Goal: Task Accomplishment & Management: Manage account settings

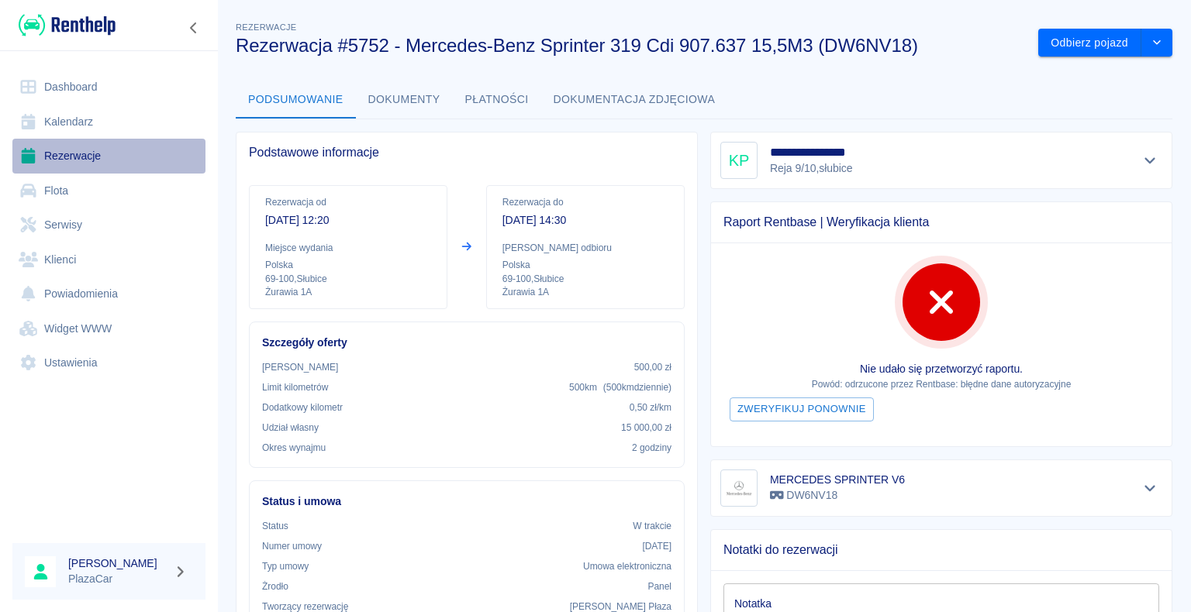
click at [86, 158] on link "Rezerwacje" at bounding box center [108, 156] width 193 height 35
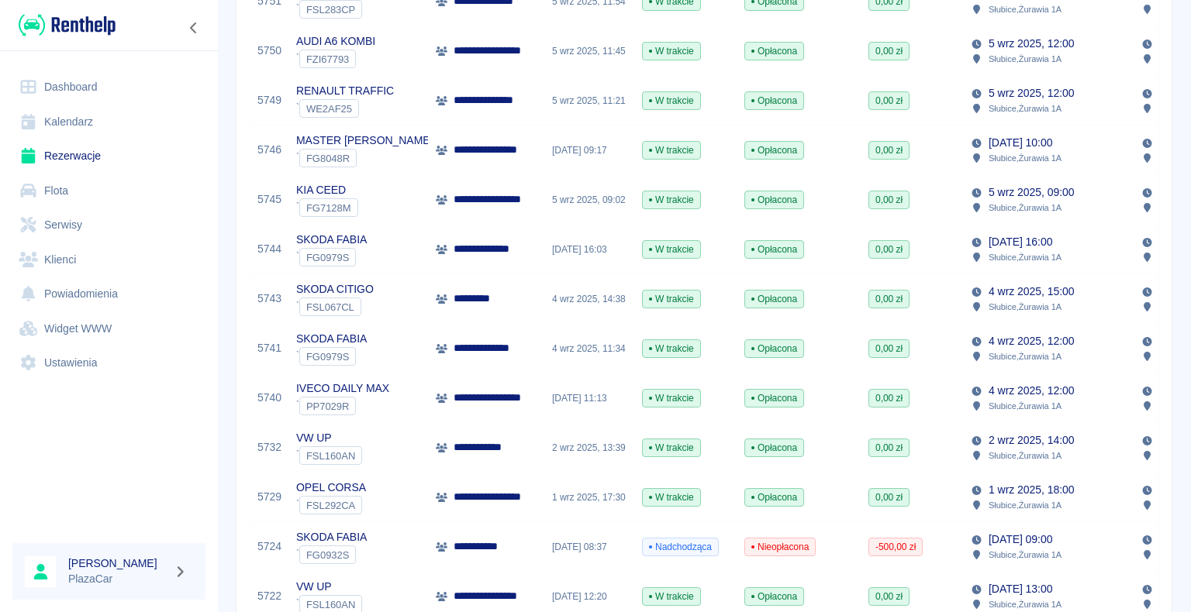
scroll to position [388, 0]
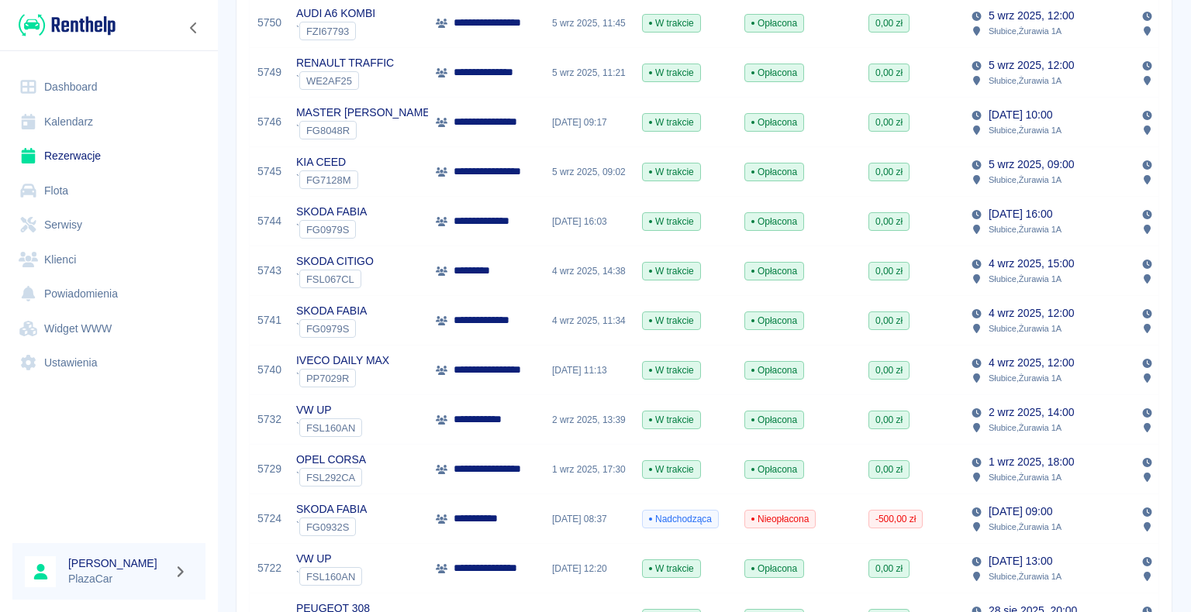
click at [473, 414] on p "**********" at bounding box center [489, 420] width 72 height 16
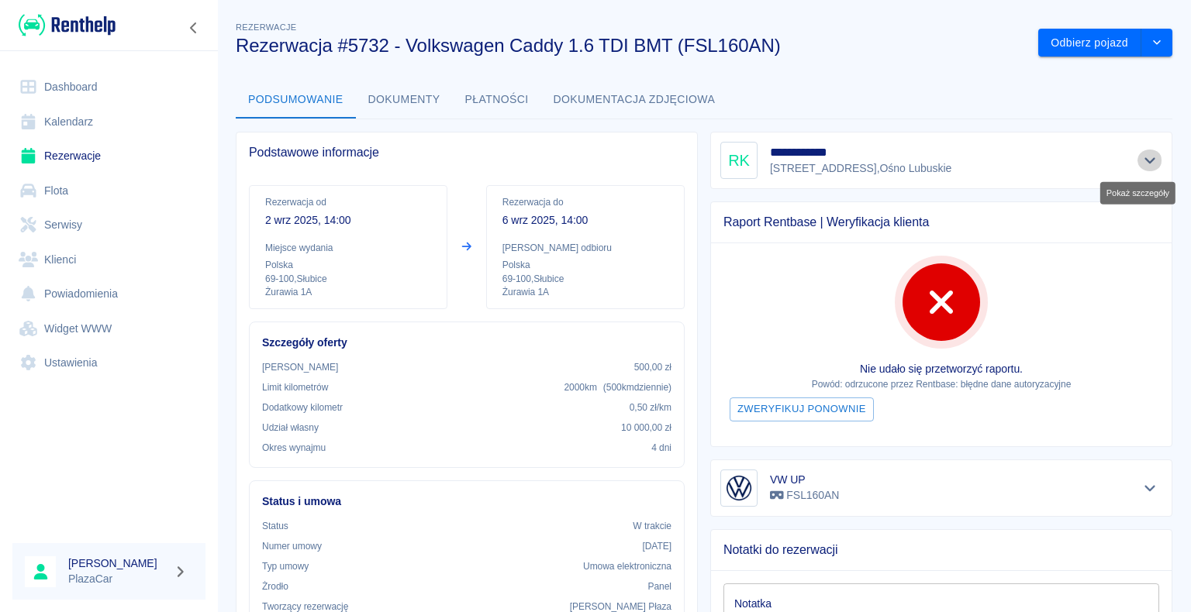
click at [1144, 162] on icon "Pokaż szczegóły" at bounding box center [1149, 161] width 11 height 6
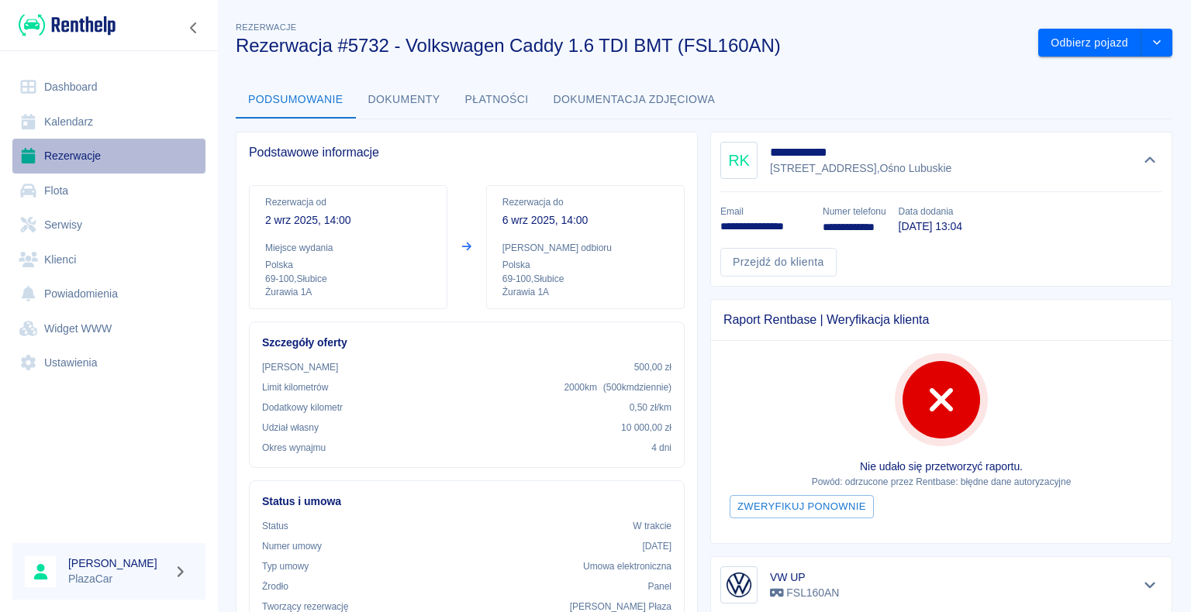
click at [84, 151] on link "Rezerwacje" at bounding box center [108, 156] width 193 height 35
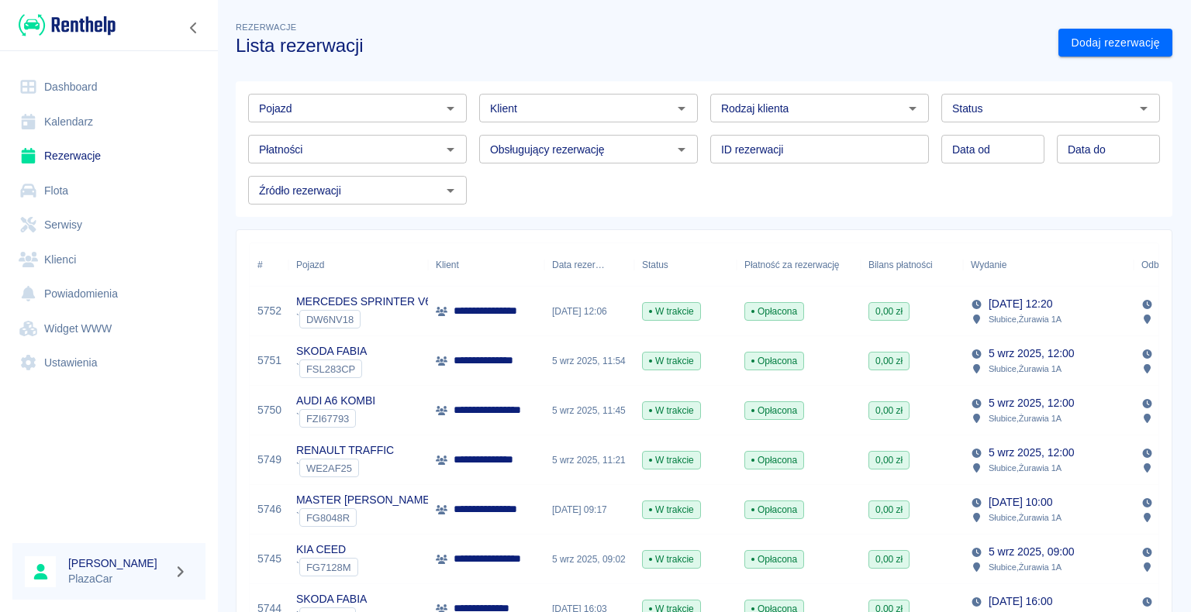
click at [583, 290] on div "[DATE] 12:06" at bounding box center [589, 312] width 90 height 50
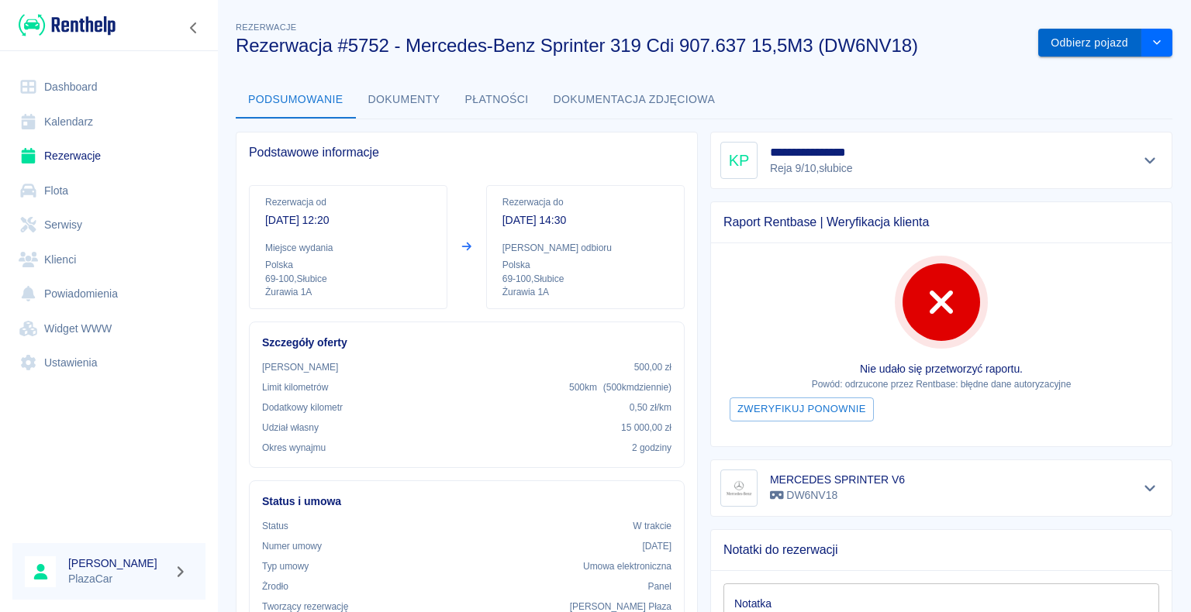
click at [1079, 36] on button "Odbierz pojazd" at bounding box center [1089, 43] width 103 height 29
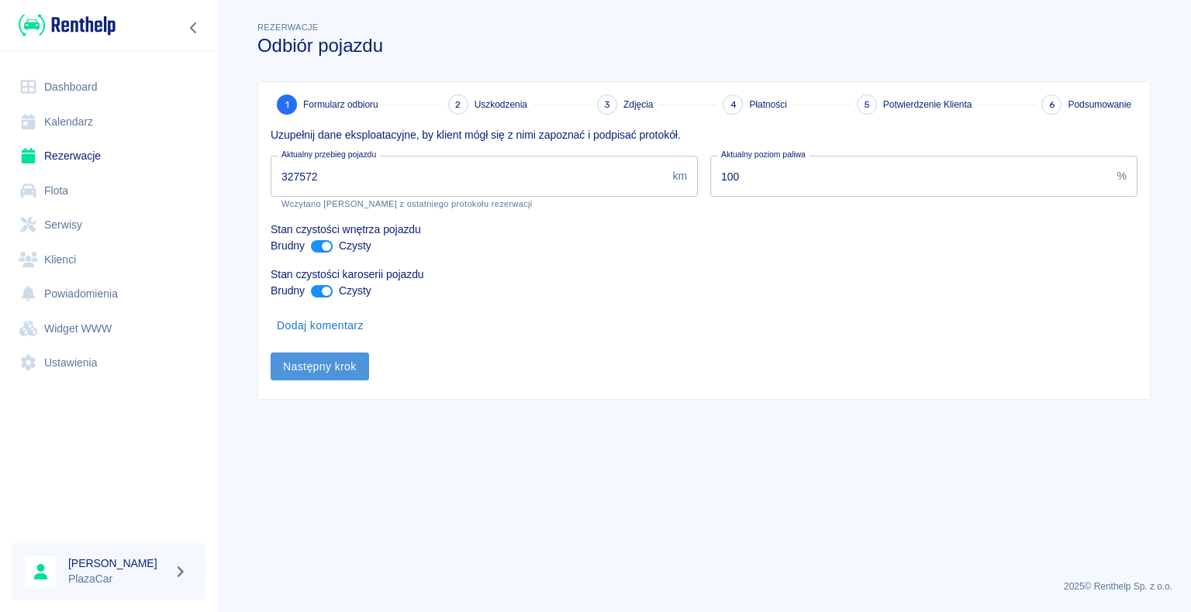
click at [307, 367] on button "Następny krok" at bounding box center [320, 367] width 98 height 29
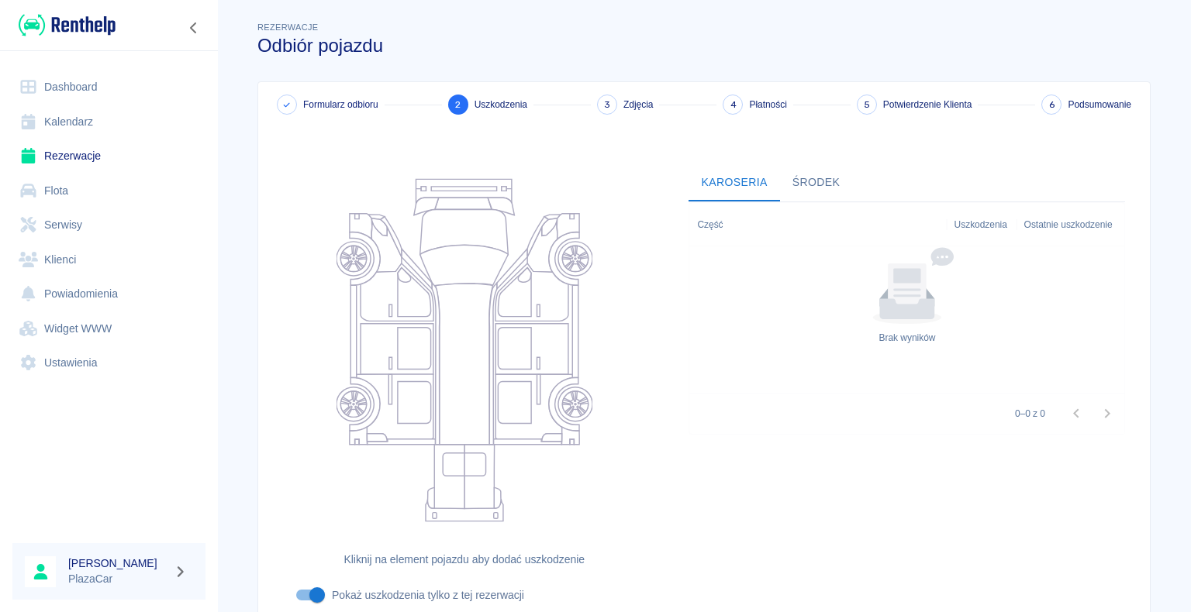
scroll to position [127, 0]
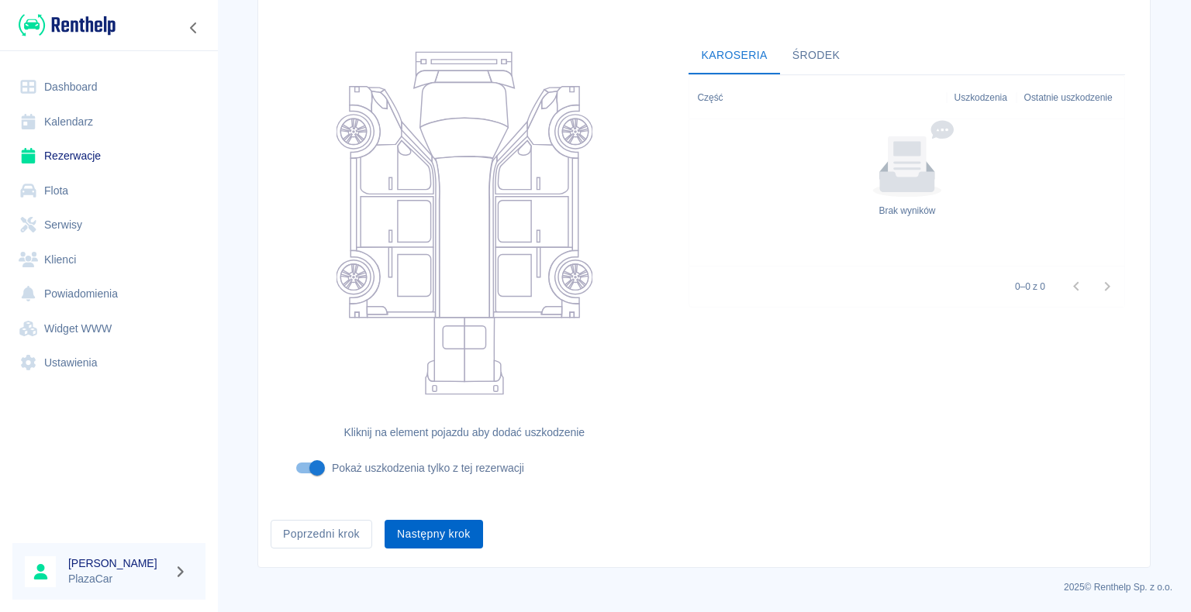
click at [433, 534] on button "Następny krok" at bounding box center [433, 534] width 98 height 29
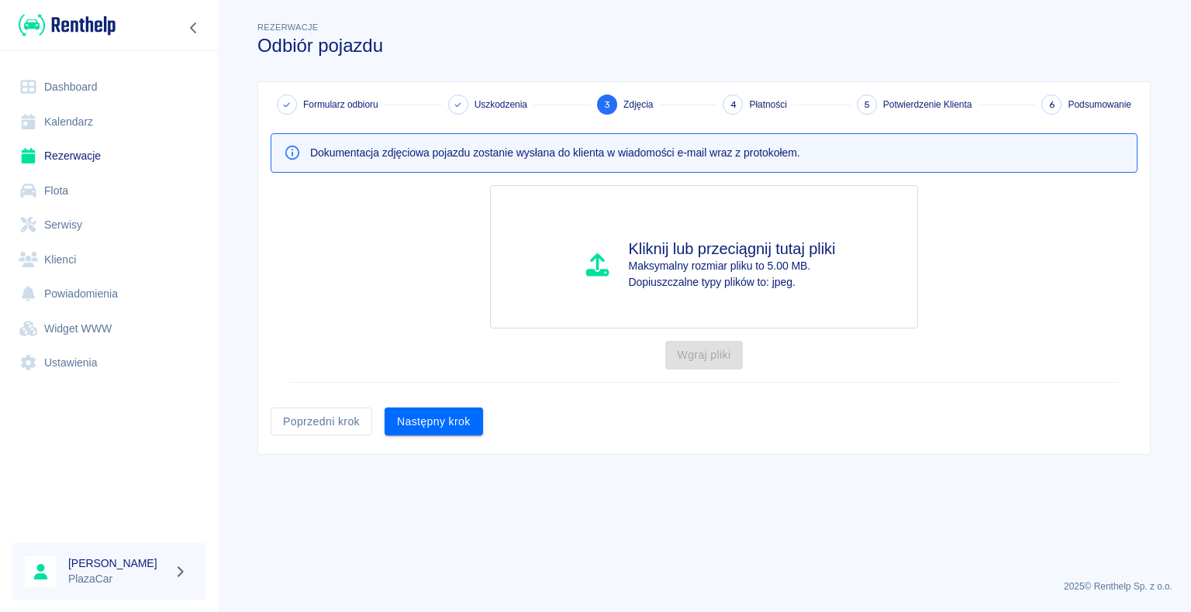
scroll to position [0, 0]
click at [447, 421] on button "Następny krok" at bounding box center [433, 422] width 98 height 29
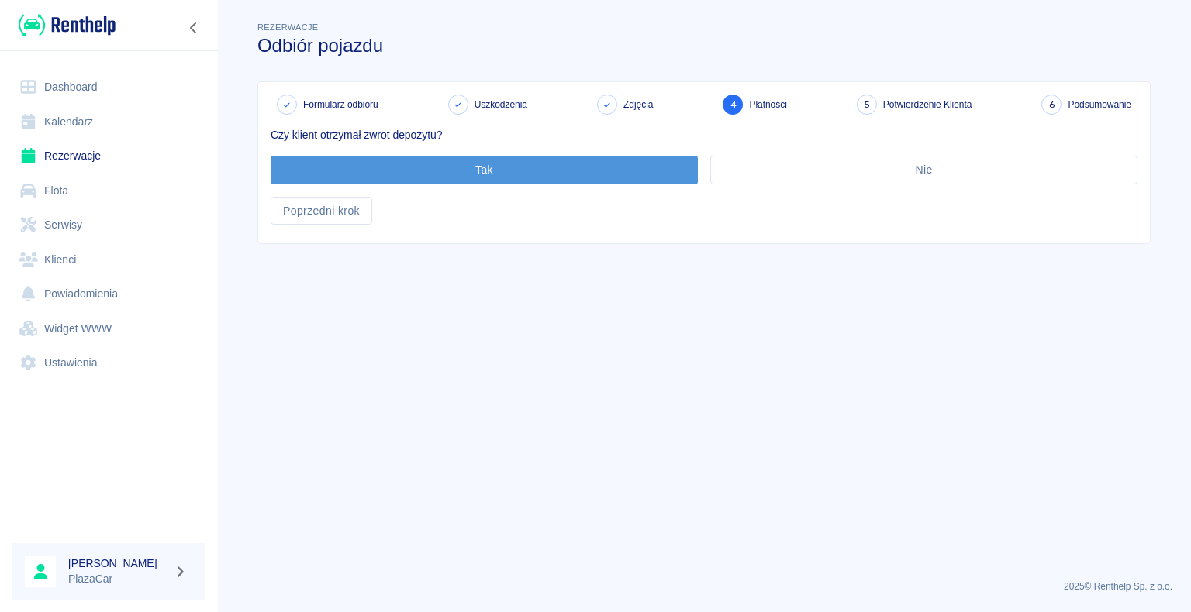
click at [492, 169] on button "Tak" at bounding box center [484, 170] width 427 height 29
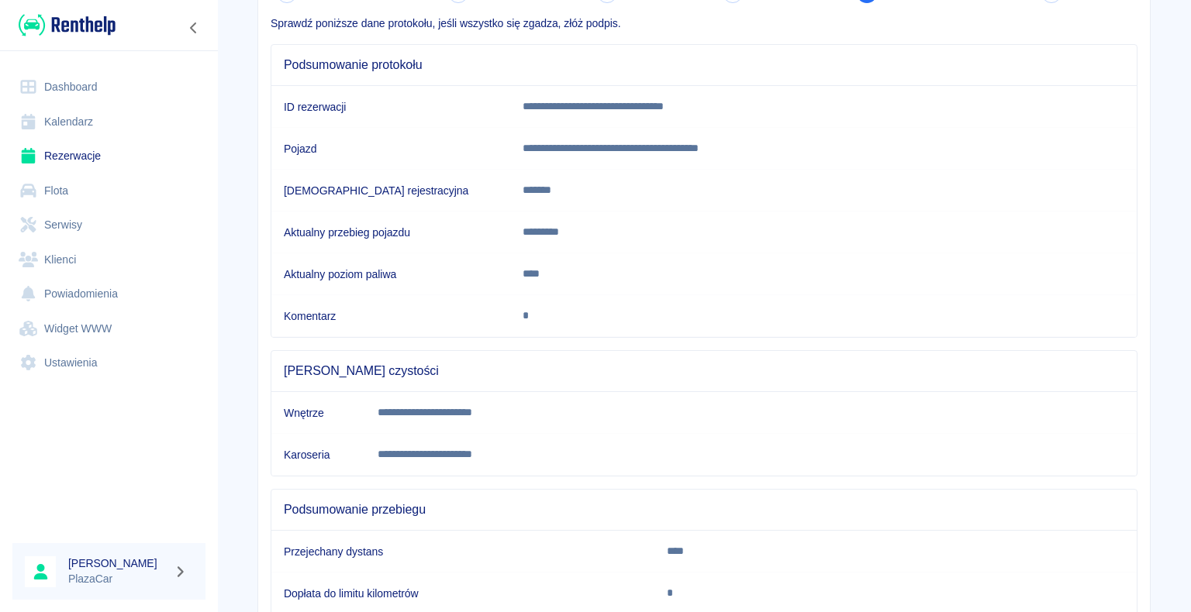
scroll to position [216, 0]
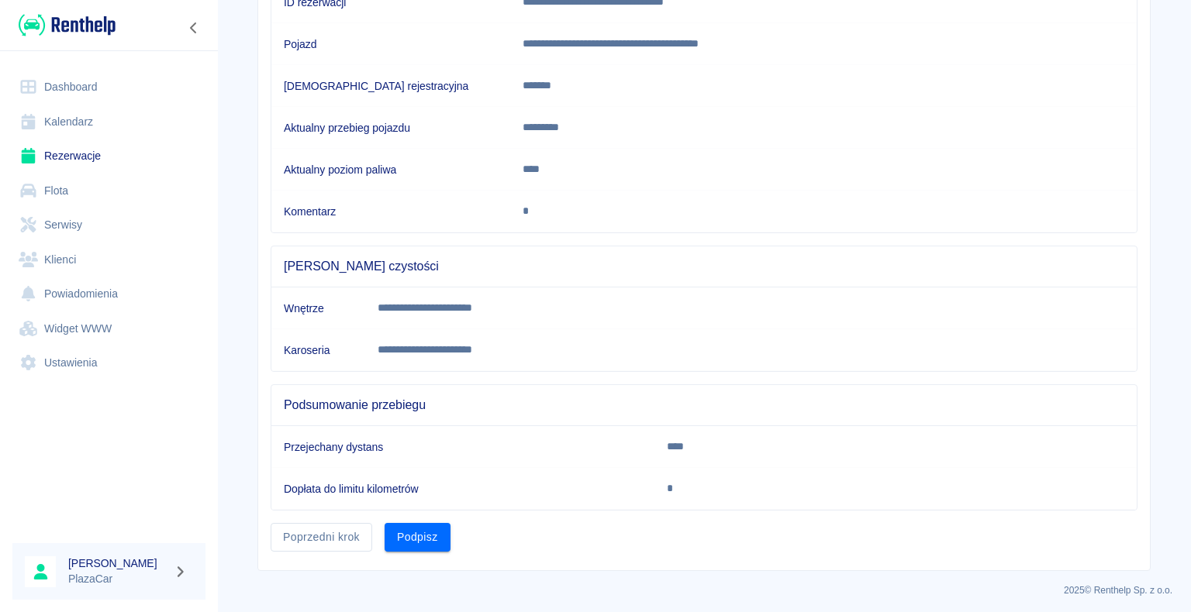
click at [426, 532] on button "Podpisz" at bounding box center [417, 537] width 66 height 29
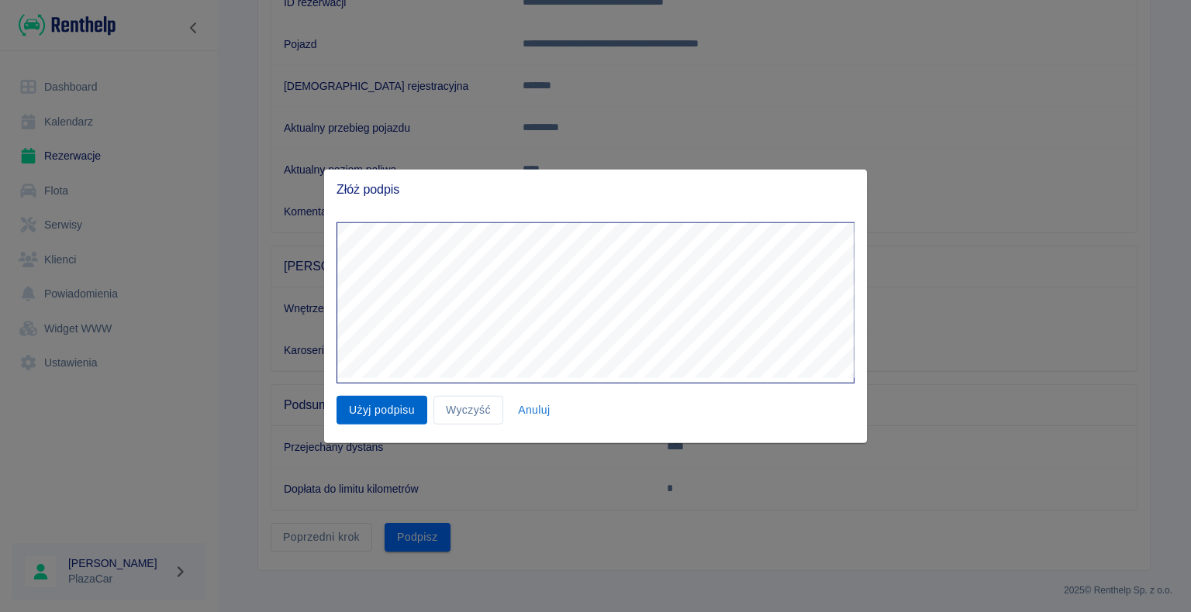
click at [384, 402] on button "Użyj podpisu" at bounding box center [381, 410] width 91 height 29
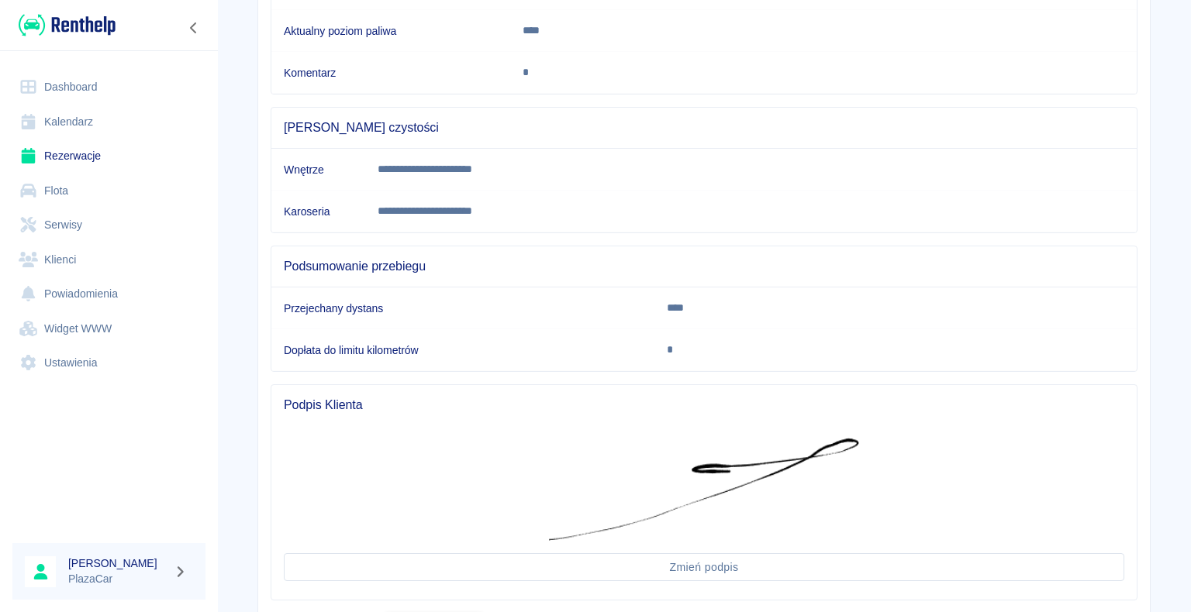
scroll to position [443, 0]
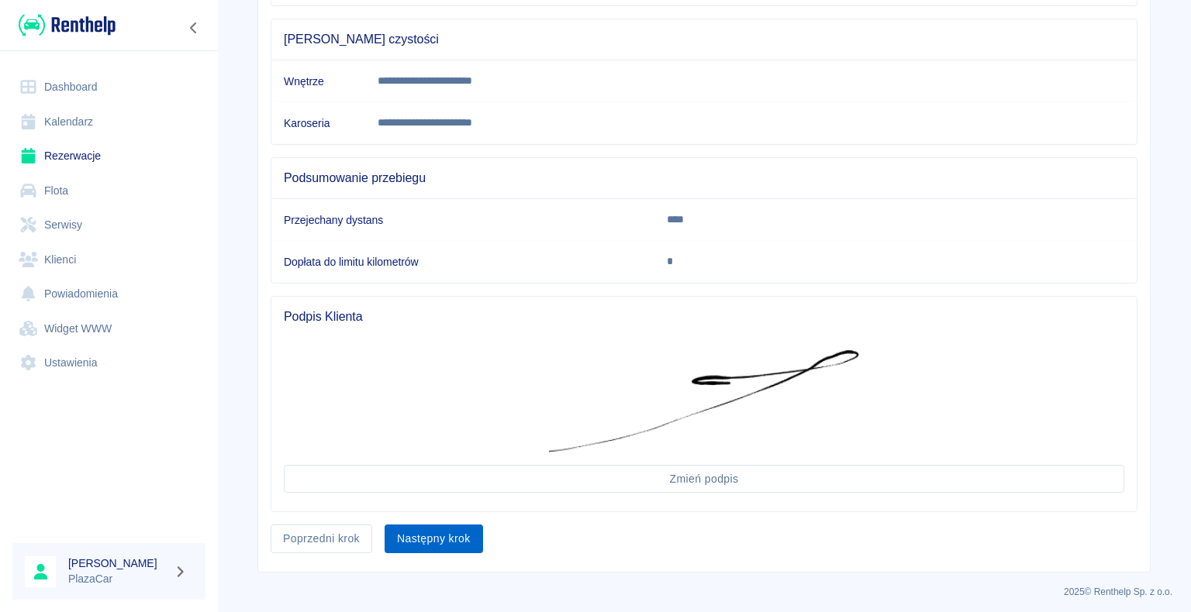
click at [432, 531] on button "Następny krok" at bounding box center [433, 539] width 98 height 29
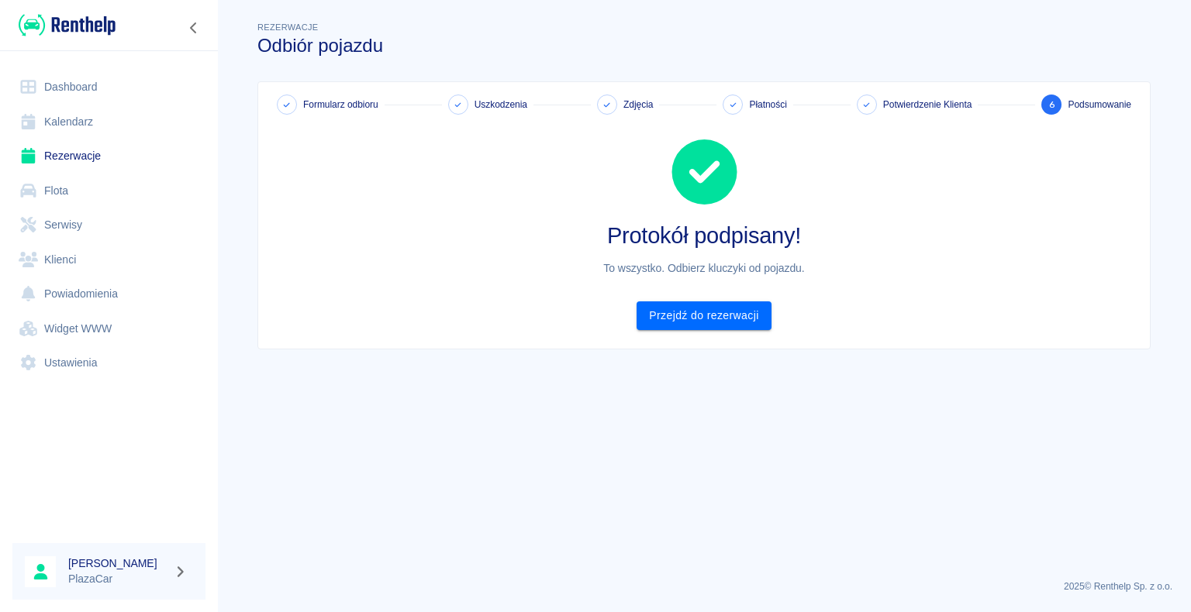
scroll to position [0, 0]
click at [704, 317] on link "Przejdź do rezerwacji" at bounding box center [703, 316] width 134 height 29
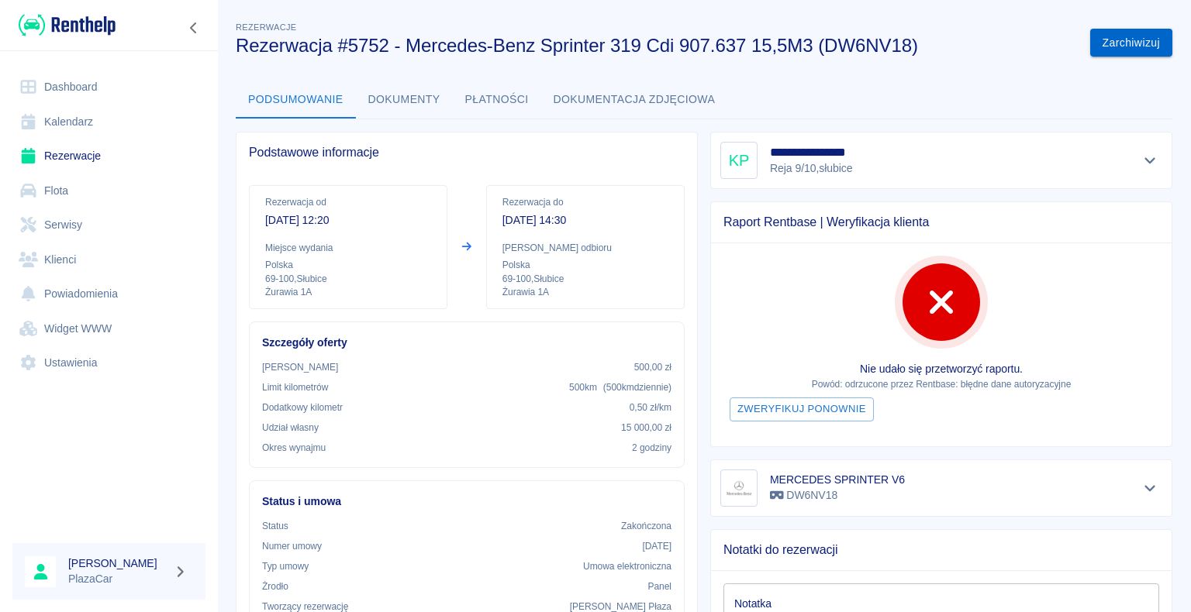
click at [1129, 47] on button "Zarchiwizuj" at bounding box center [1131, 43] width 82 height 29
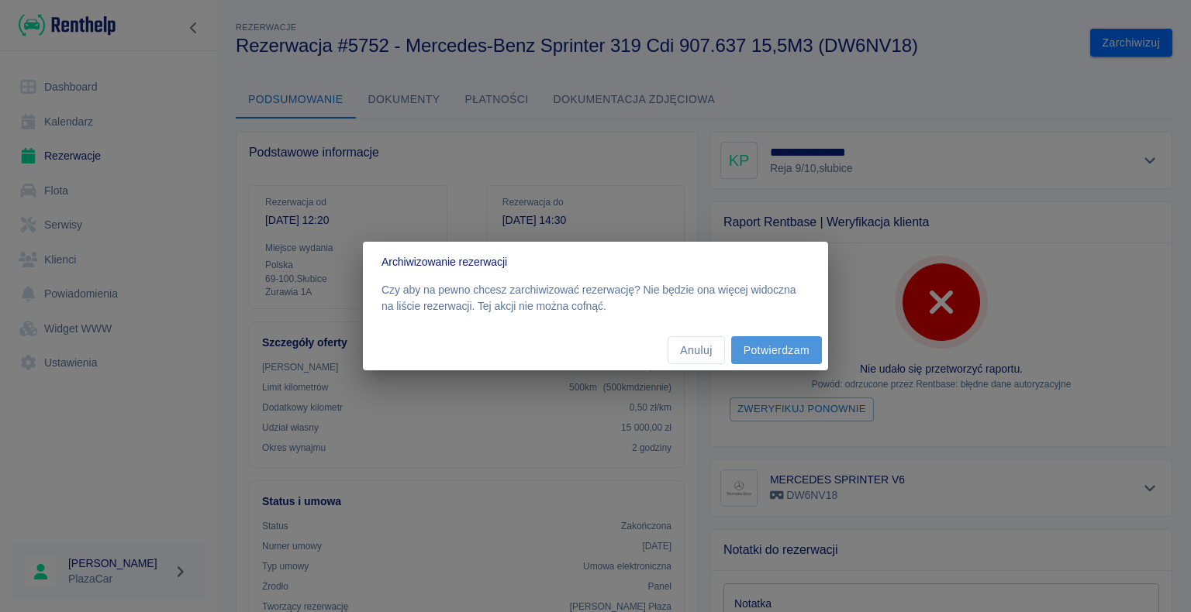
click at [797, 349] on button "Potwierdzam" at bounding box center [776, 350] width 91 height 29
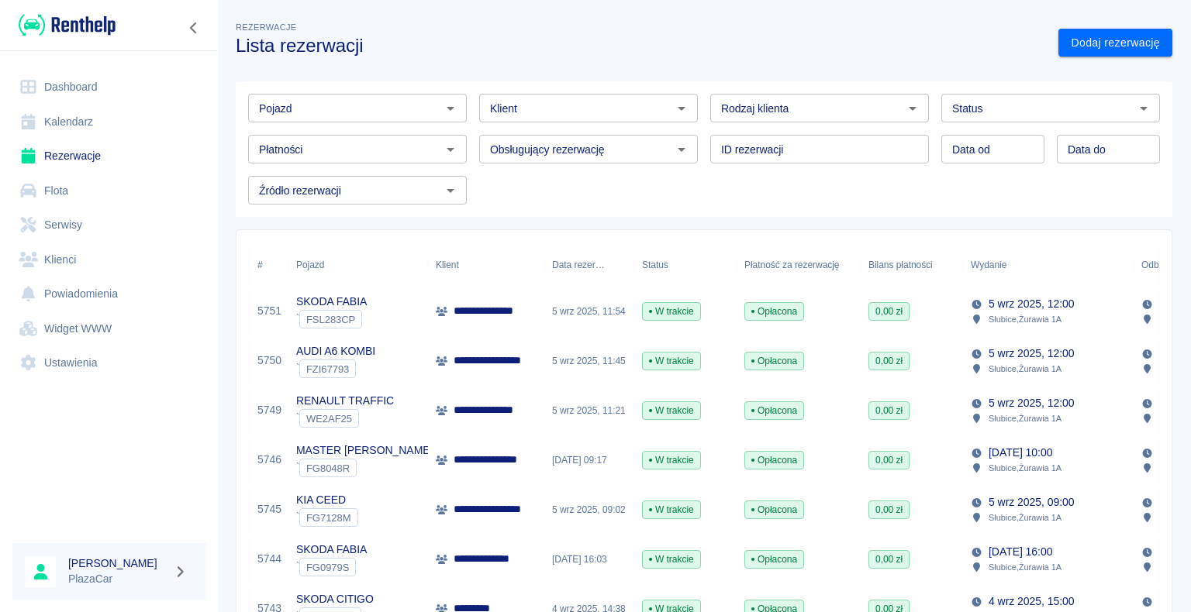
click at [384, 453] on p "MASTER [PERSON_NAME]" at bounding box center [364, 451] width 136 height 16
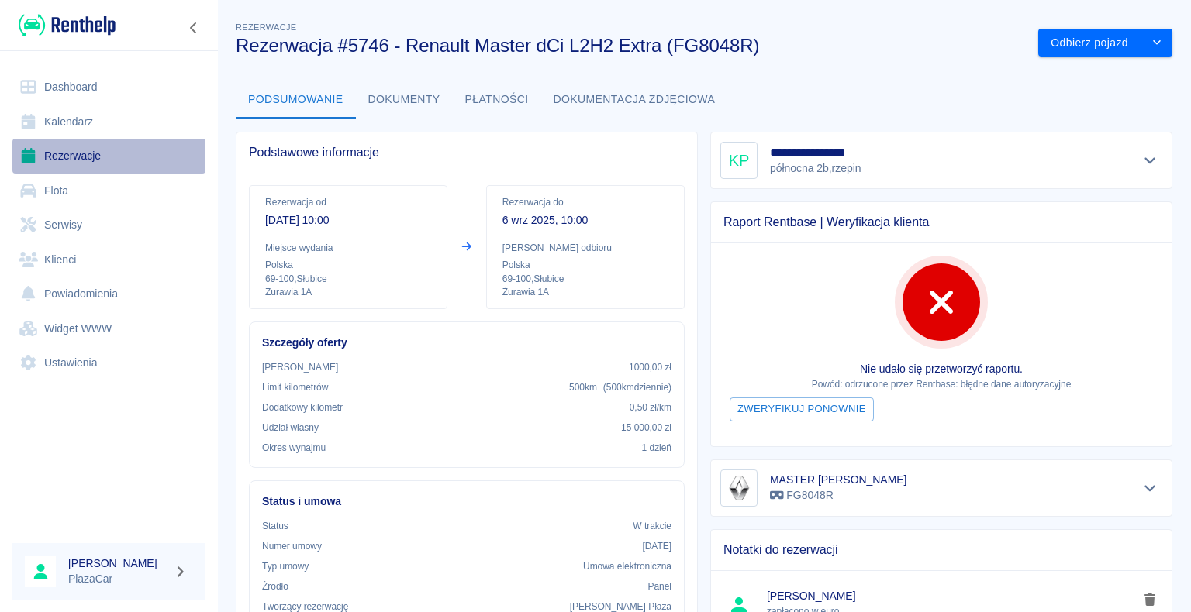
click at [88, 159] on link "Rezerwacje" at bounding box center [108, 156] width 193 height 35
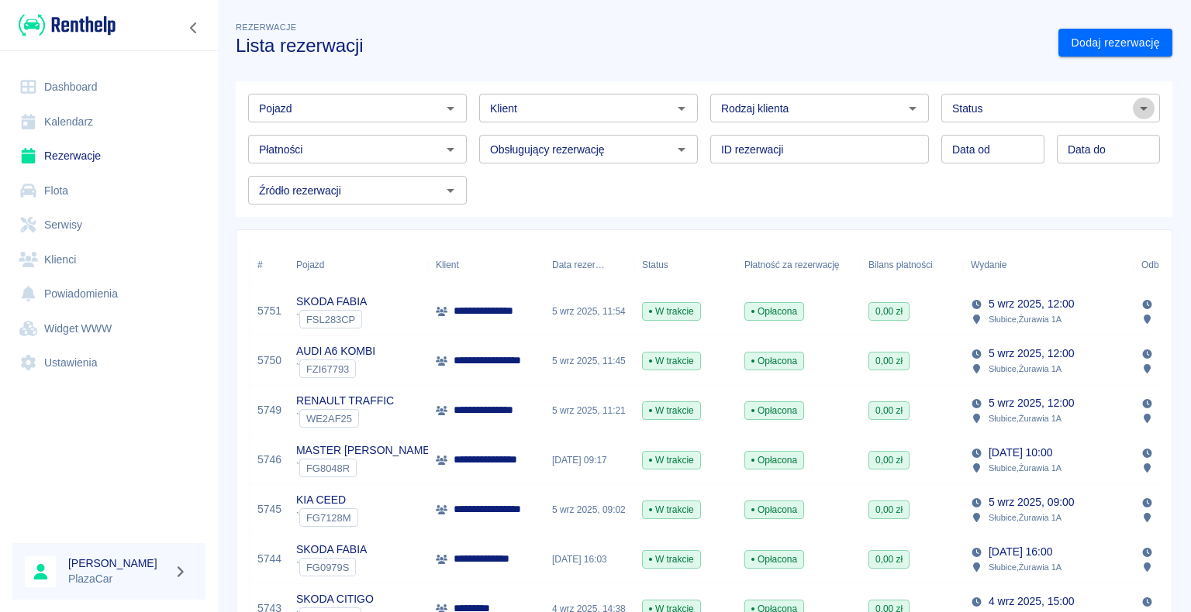
click at [1134, 103] on icon "Otwórz" at bounding box center [1143, 108] width 19 height 19
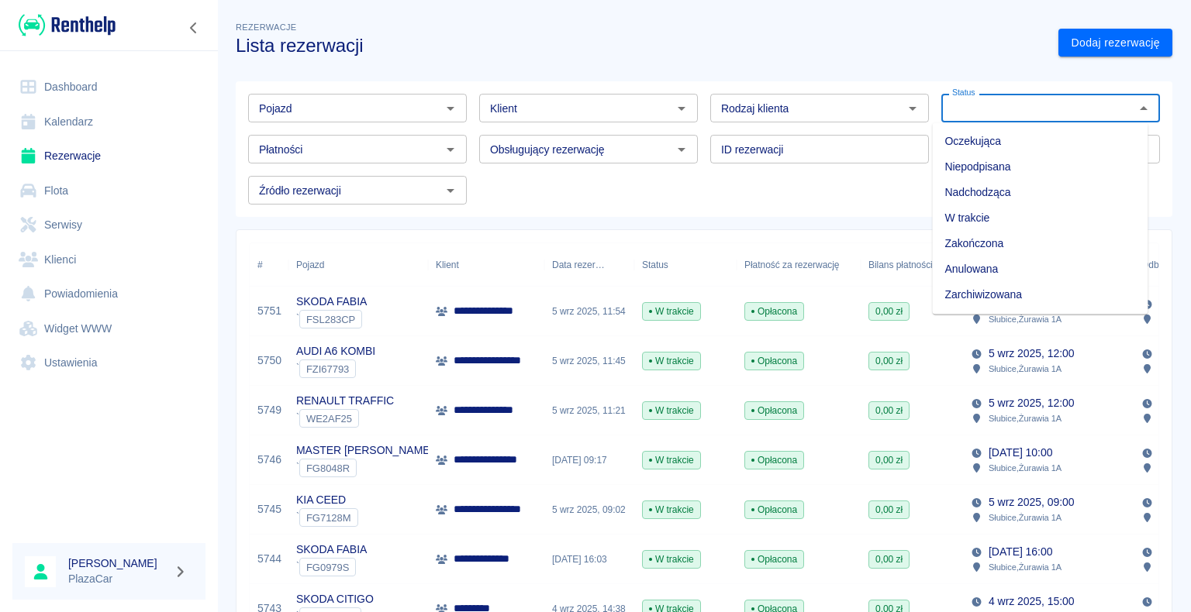
click at [1001, 294] on li "Zarchiwizowana" at bounding box center [1039, 295] width 215 height 26
type input "Zarchiwizowana"
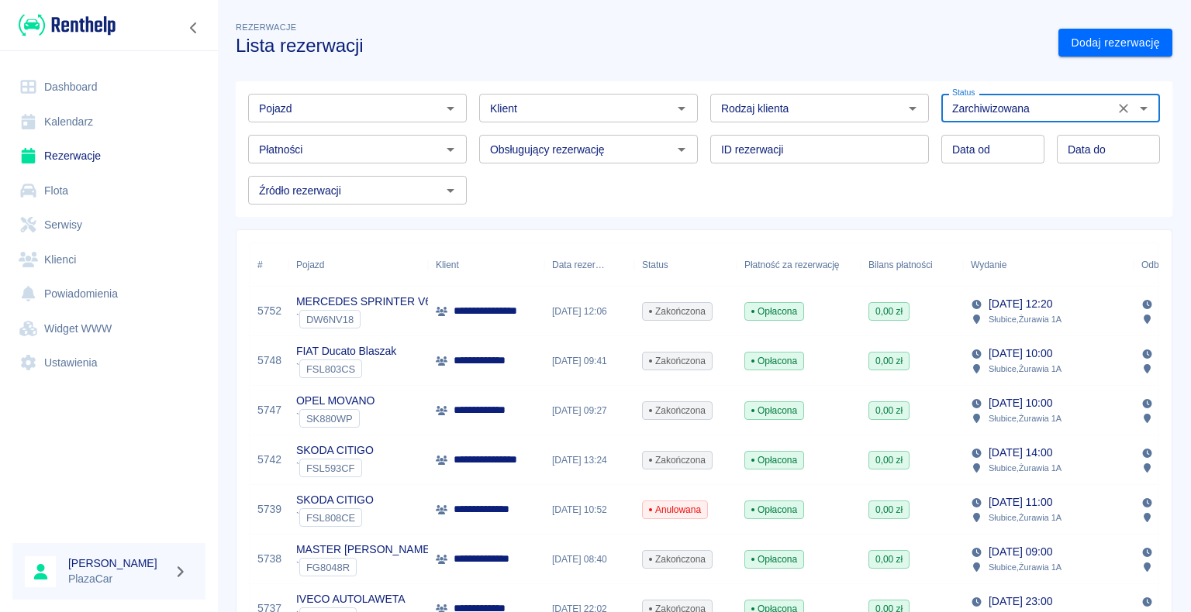
click at [446, 110] on icon "Otwórz" at bounding box center [450, 109] width 8 height 4
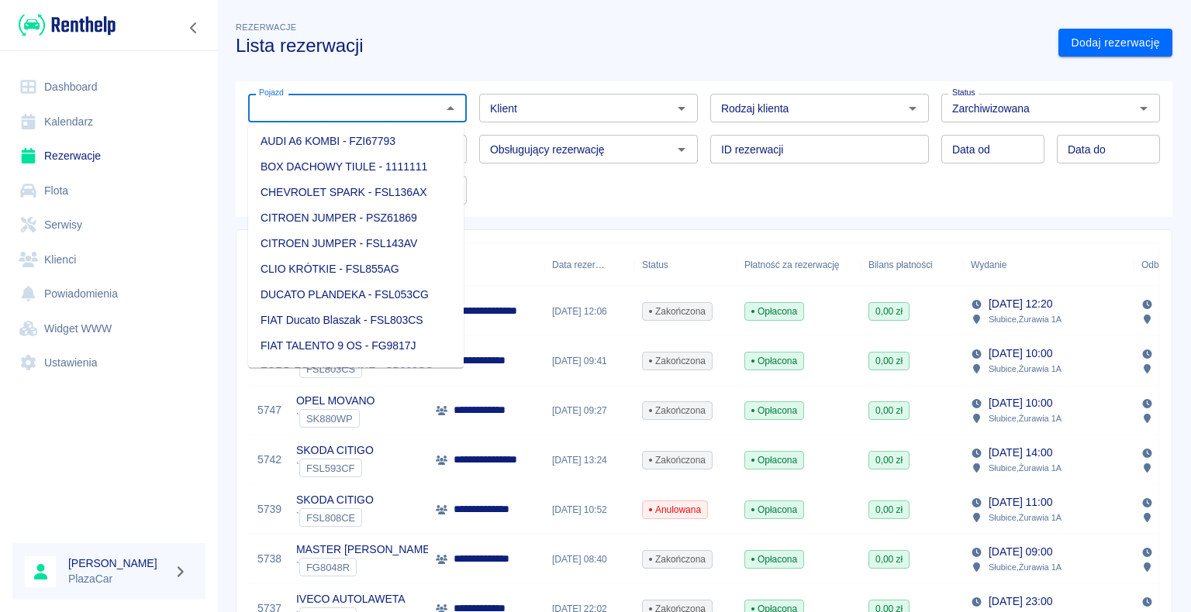
click at [367, 136] on li "AUDI A6 KOMBI - FZI67793" at bounding box center [355, 142] width 215 height 26
type input "AUDI A6 KOMBI - FZI67793"
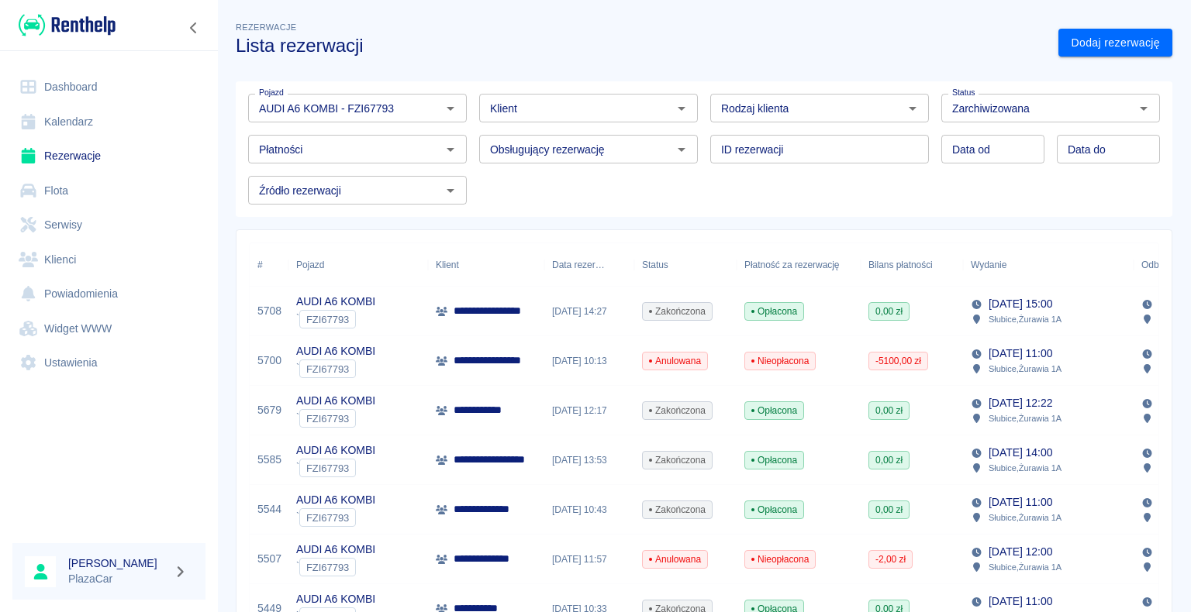
click at [479, 312] on p "**********" at bounding box center [495, 311] width 85 height 16
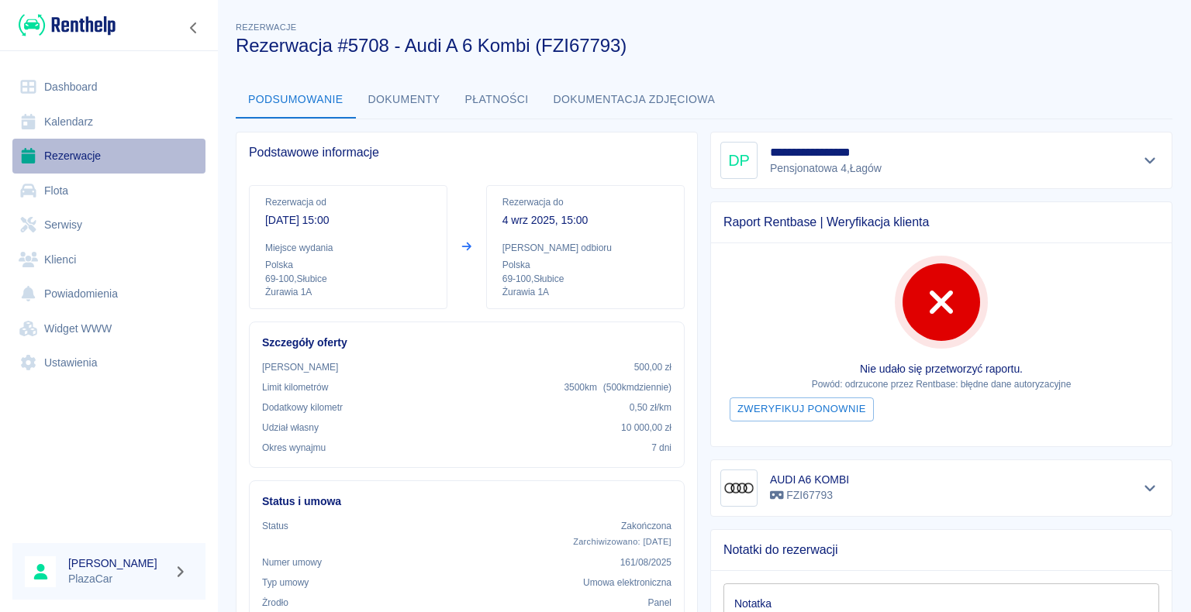
click at [71, 152] on link "Rezerwacje" at bounding box center [108, 156] width 193 height 35
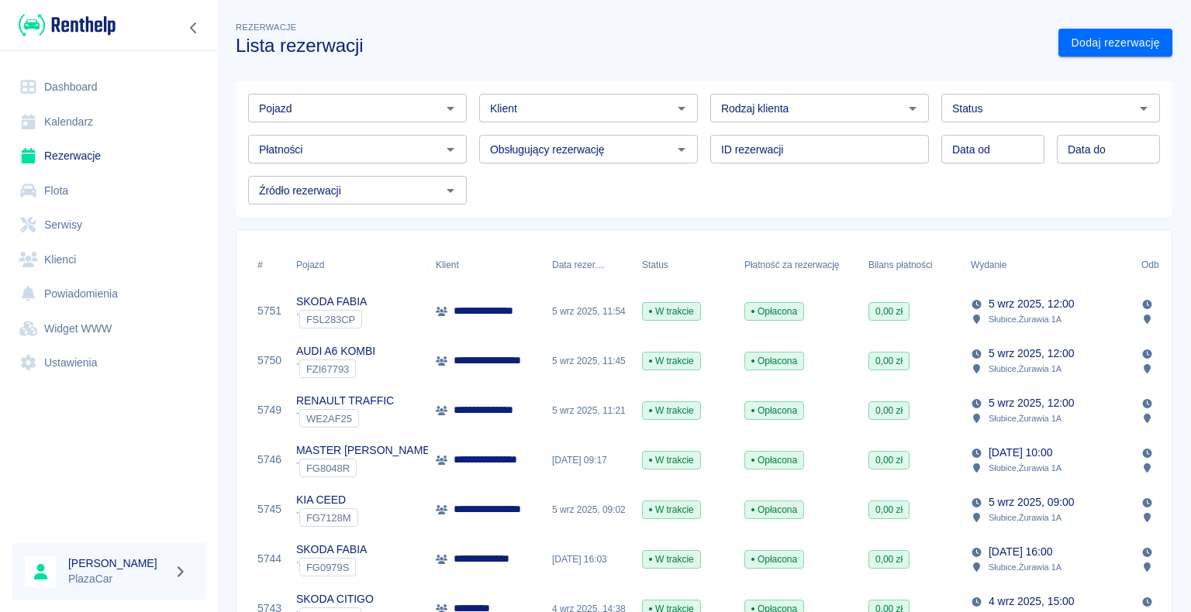
click at [513, 360] on p "**********" at bounding box center [495, 361] width 85 height 16
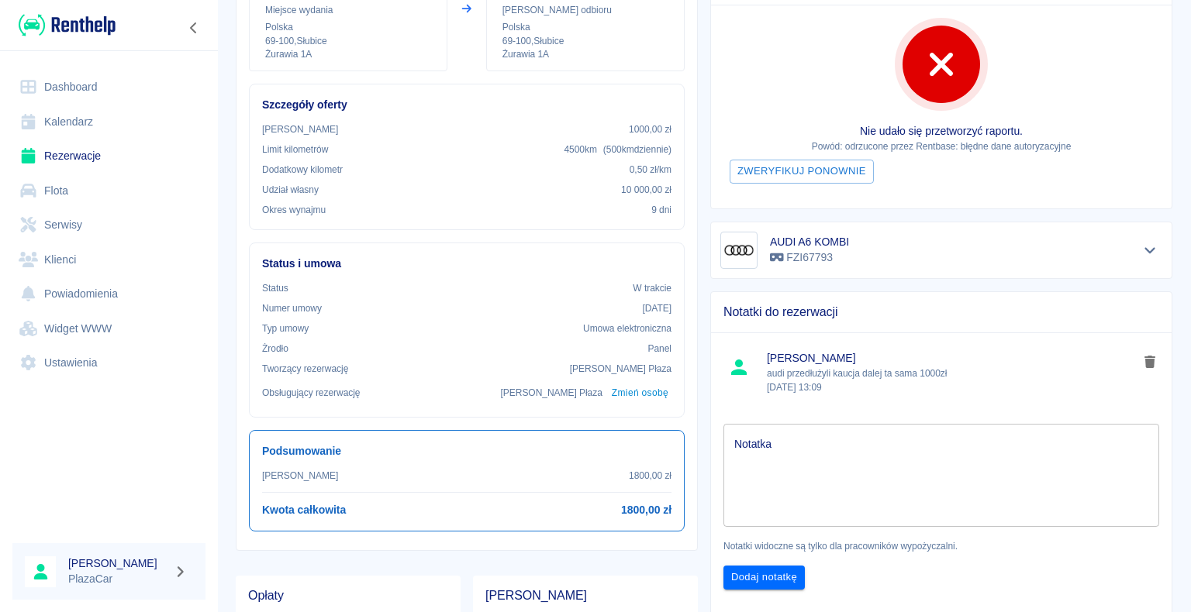
scroll to position [310, 0]
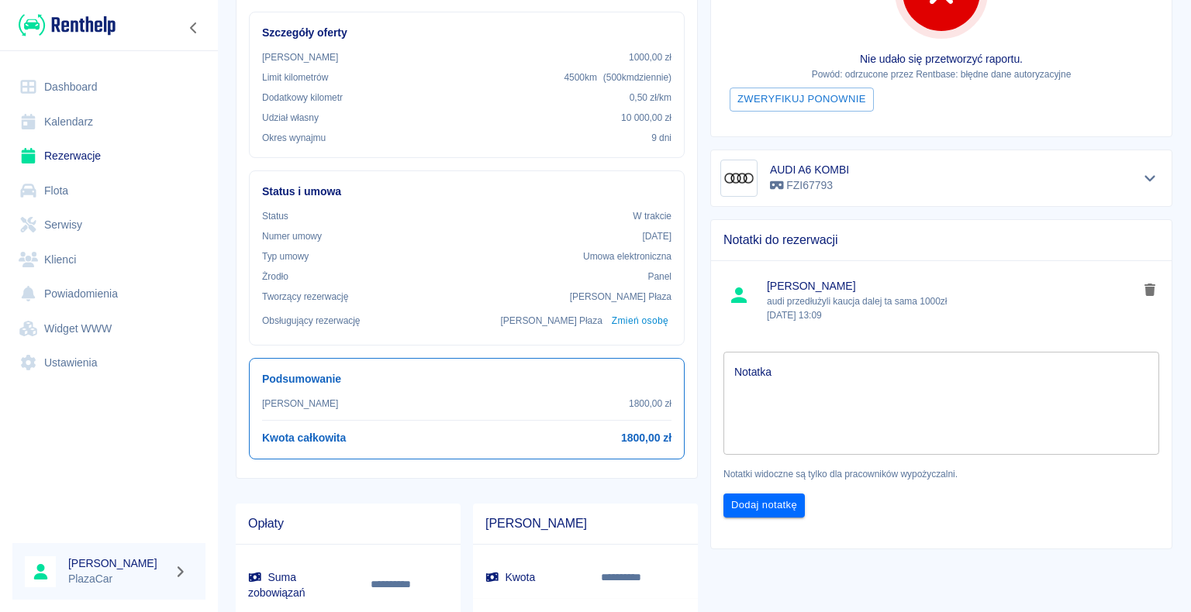
click at [936, 299] on p "audi przedłużyli kaucja dalej ta sama 1000zł [DATE] 13:09" at bounding box center [952, 309] width 371 height 28
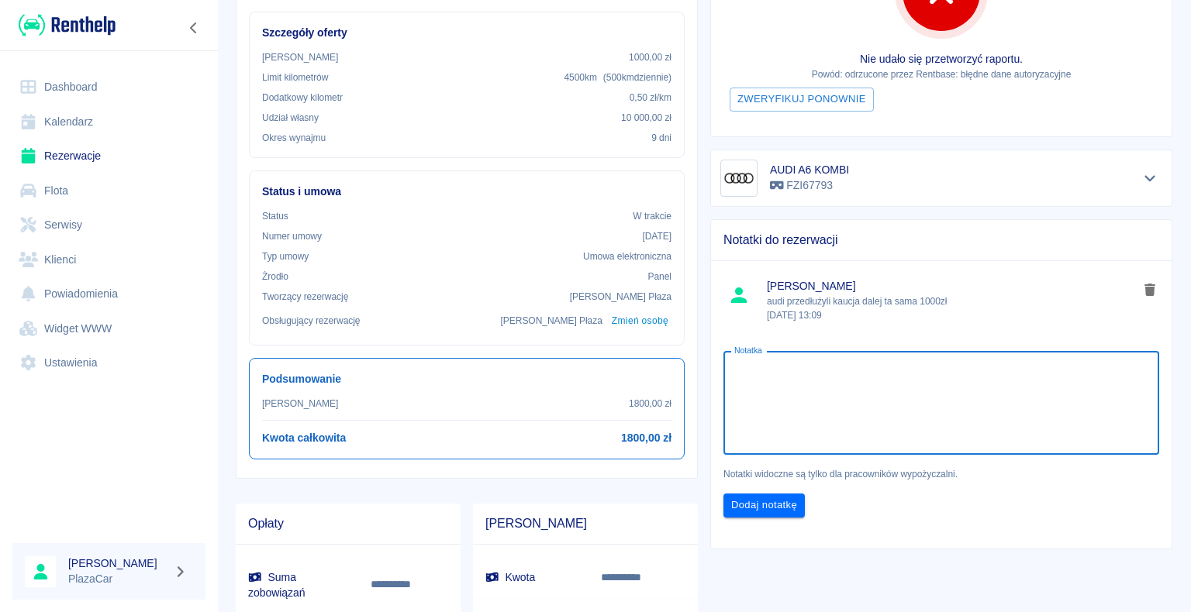
click at [774, 370] on textarea "Notatka" at bounding box center [941, 403] width 414 height 78
click at [843, 371] on textarea "sory kaucja tylko 500zł anie 1000zł" at bounding box center [941, 403] width 414 height 78
type textarea "sory kaucja tylko 500zł a nie 1000zł"
click at [758, 500] on button "Dodaj notatkę" at bounding box center [763, 506] width 81 height 24
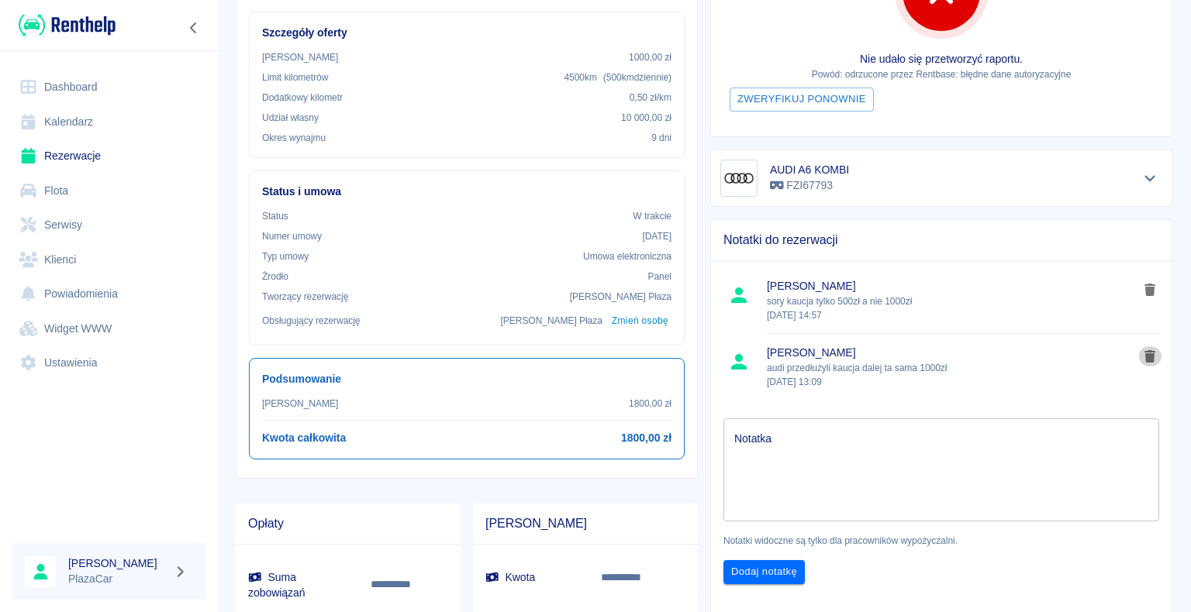
click at [1144, 353] on icon "delete note" at bounding box center [1149, 356] width 11 height 12
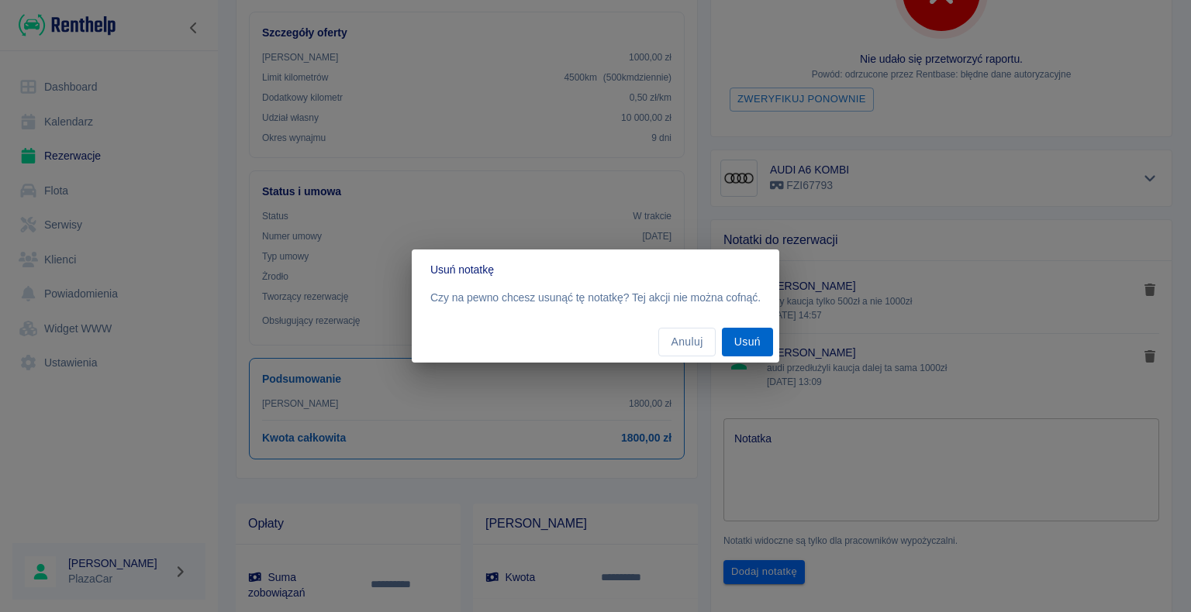
click at [753, 343] on button "Usuń" at bounding box center [747, 342] width 51 height 29
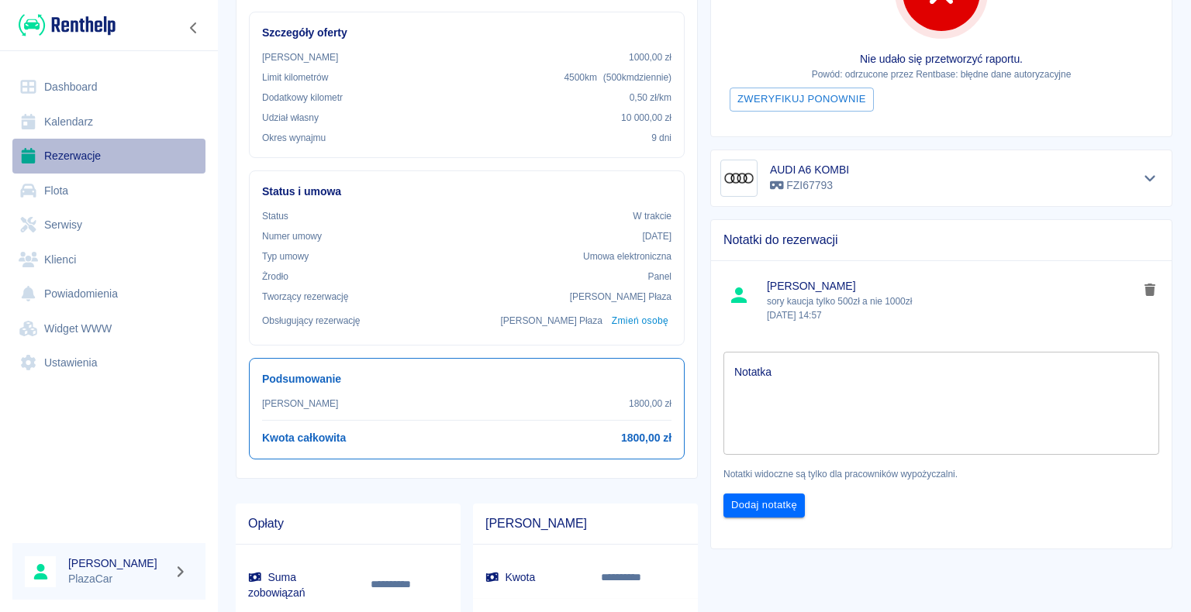
click at [95, 150] on link "Rezerwacje" at bounding box center [108, 156] width 193 height 35
